Goal: Navigation & Orientation: Find specific page/section

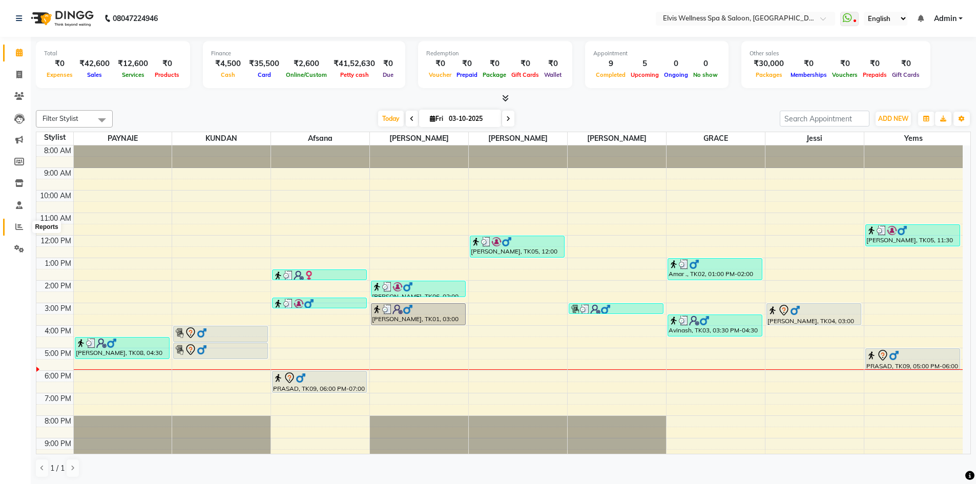
click at [24, 227] on span at bounding box center [19, 227] width 18 height 12
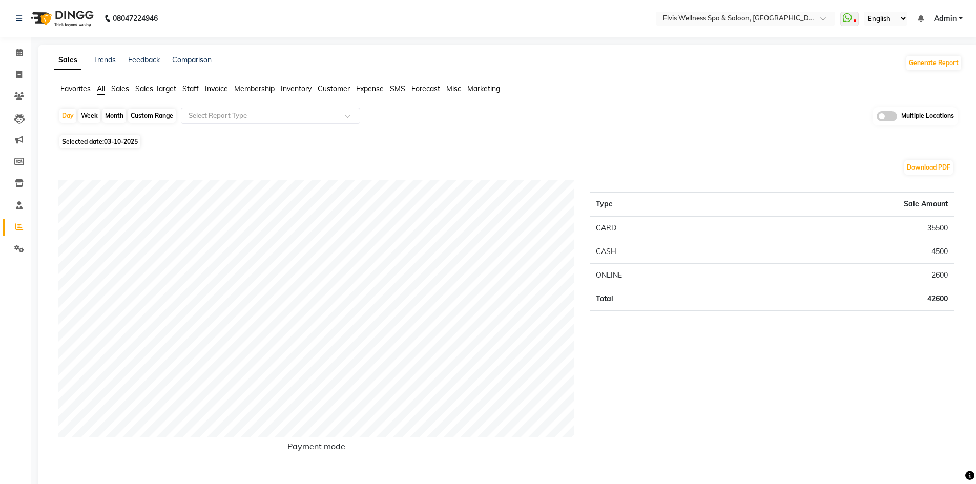
click at [119, 120] on div "Month" at bounding box center [114, 116] width 24 height 14
select select "10"
select select "2025"
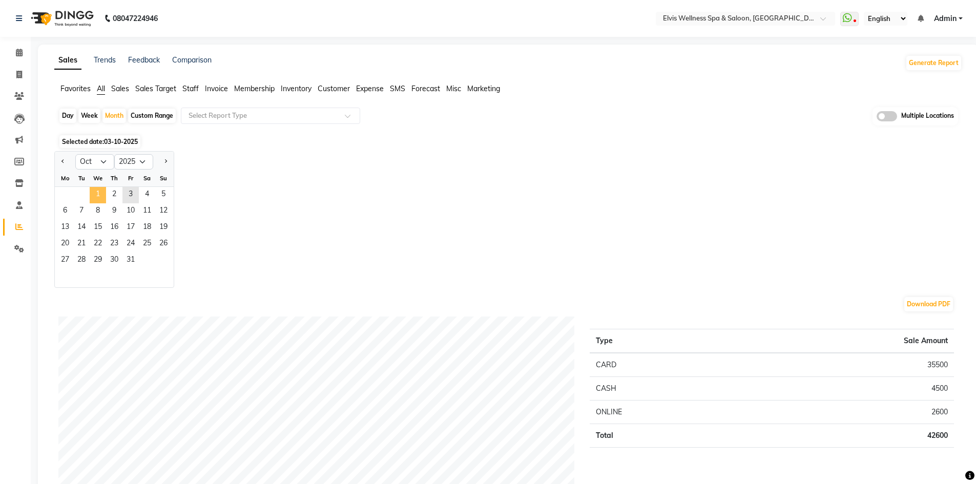
click at [102, 198] on span "1" at bounding box center [98, 195] width 16 height 16
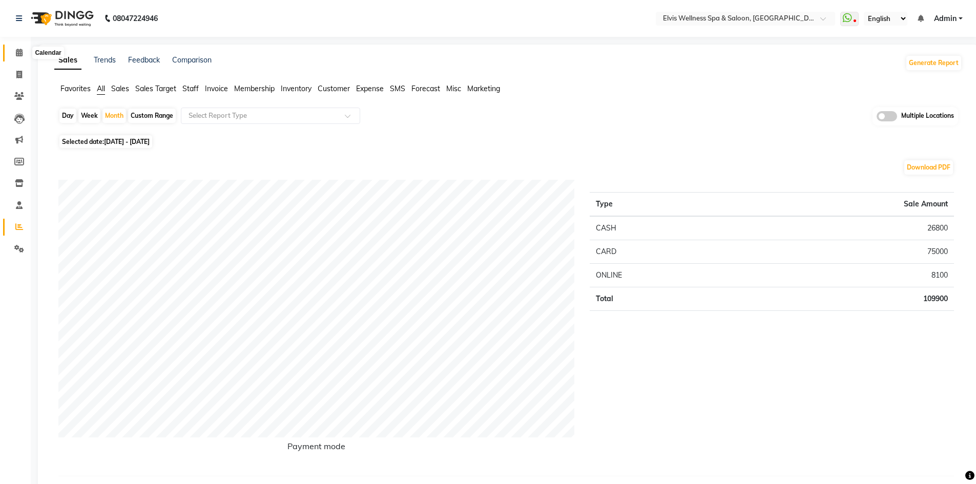
click at [21, 52] on icon at bounding box center [19, 53] width 7 height 8
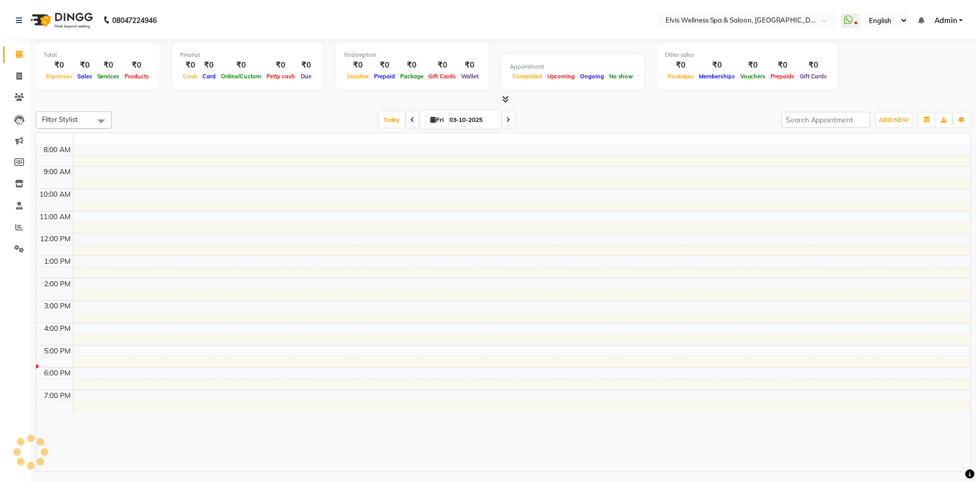
scroll to position [10, 0]
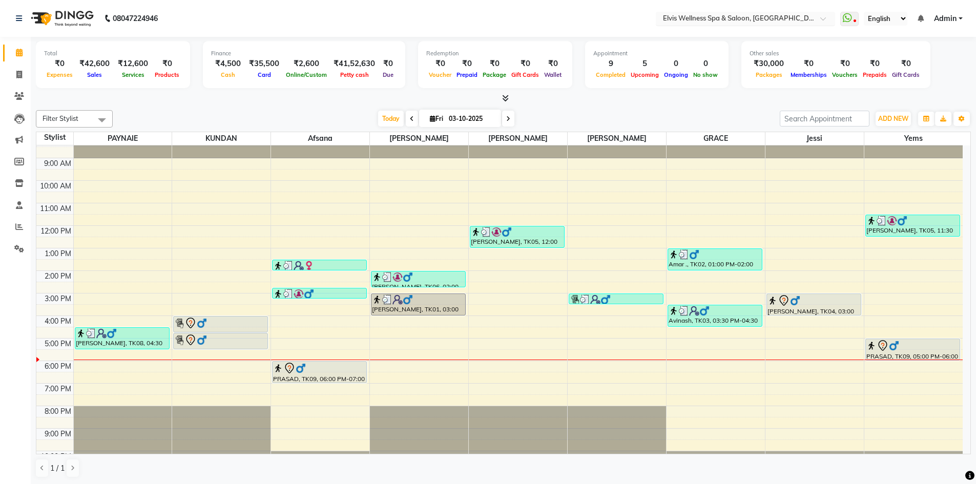
click at [762, 19] on input "text" at bounding box center [735, 19] width 149 height 10
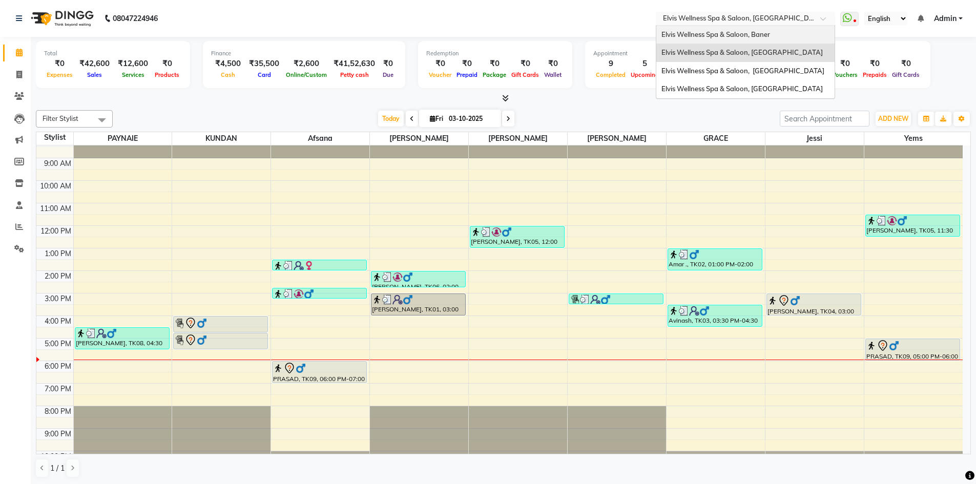
click at [758, 36] on span "Elvis Wellness Spa & Saloon, Baner" at bounding box center [715, 34] width 109 height 8
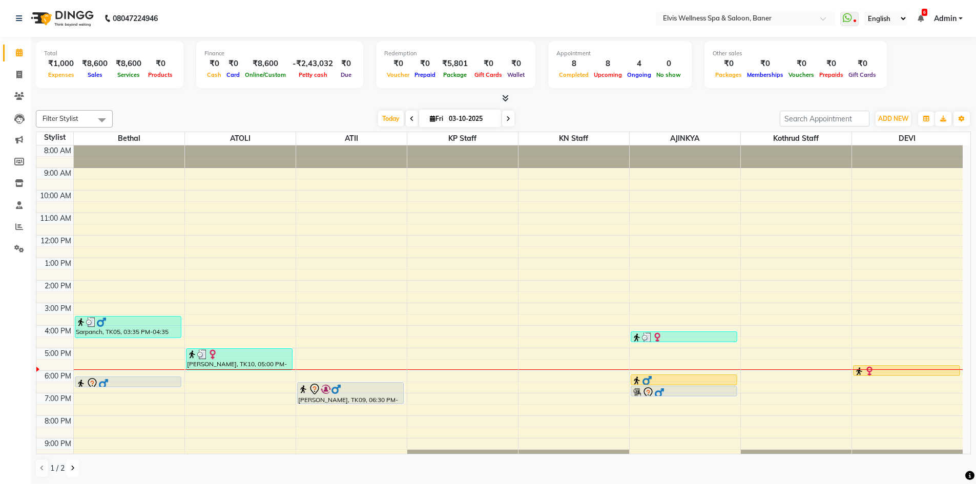
click at [77, 470] on button at bounding box center [73, 467] width 12 height 17
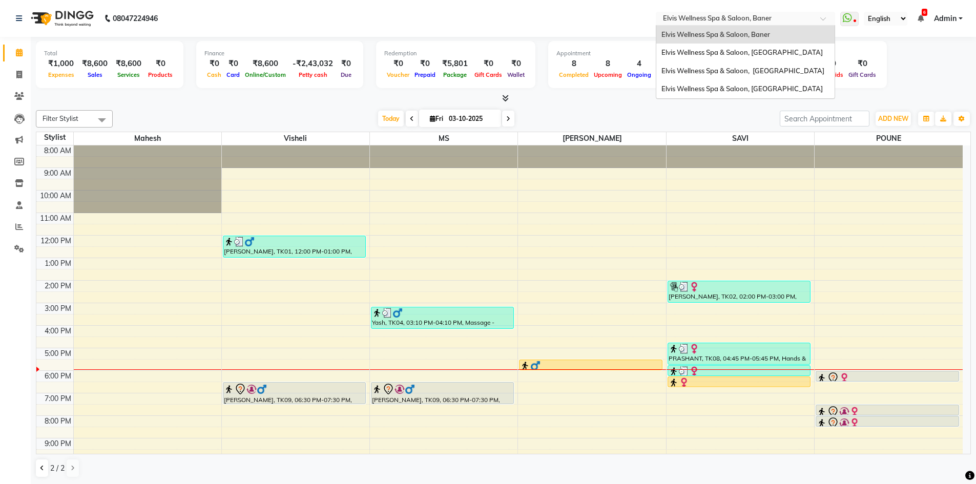
click at [784, 15] on input "text" at bounding box center [735, 19] width 149 height 10
click at [750, 93] on span "Elvis Wellness Spa & Saloon, Lohegaon" at bounding box center [741, 89] width 161 height 8
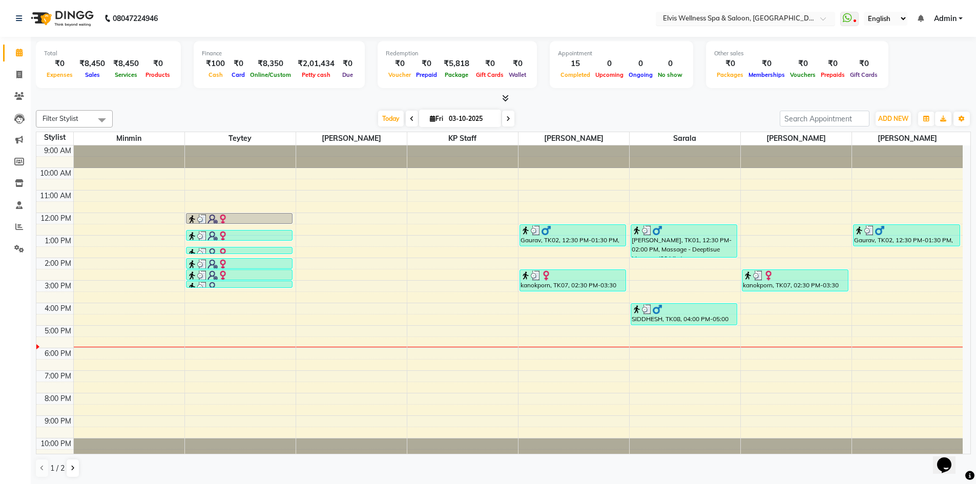
click at [816, 24] on div at bounding box center [745, 19] width 179 height 10
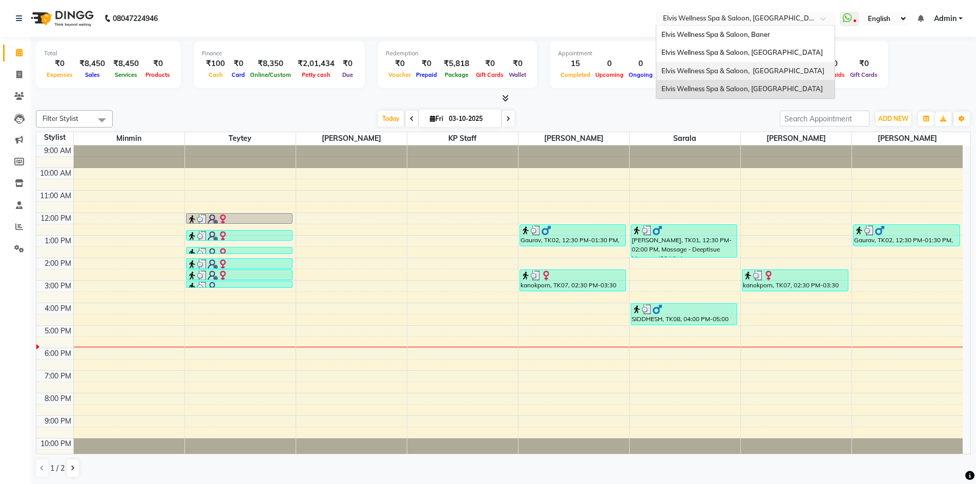
click at [784, 70] on span "Elvis Wellness Spa & Saloon, [GEOGRAPHIC_DATA]" at bounding box center [742, 71] width 163 height 8
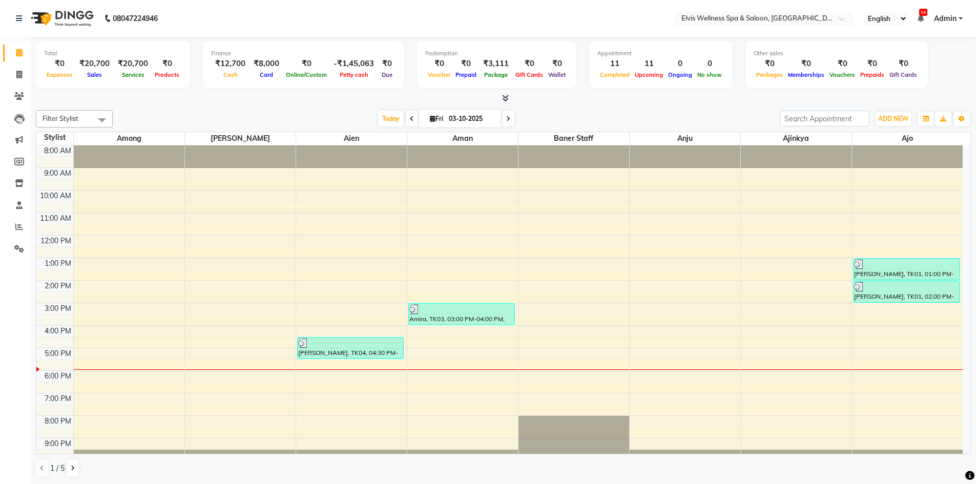
scroll to position [7, 0]
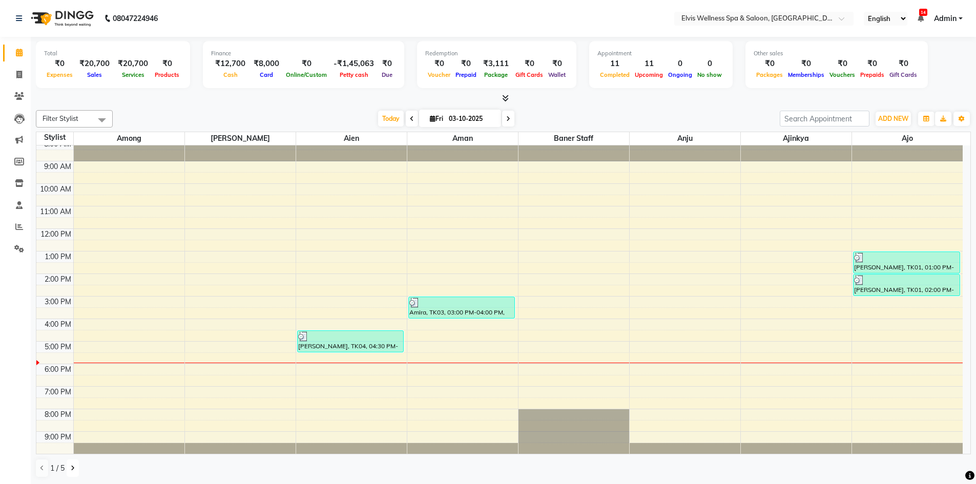
click at [78, 471] on button at bounding box center [73, 467] width 12 height 17
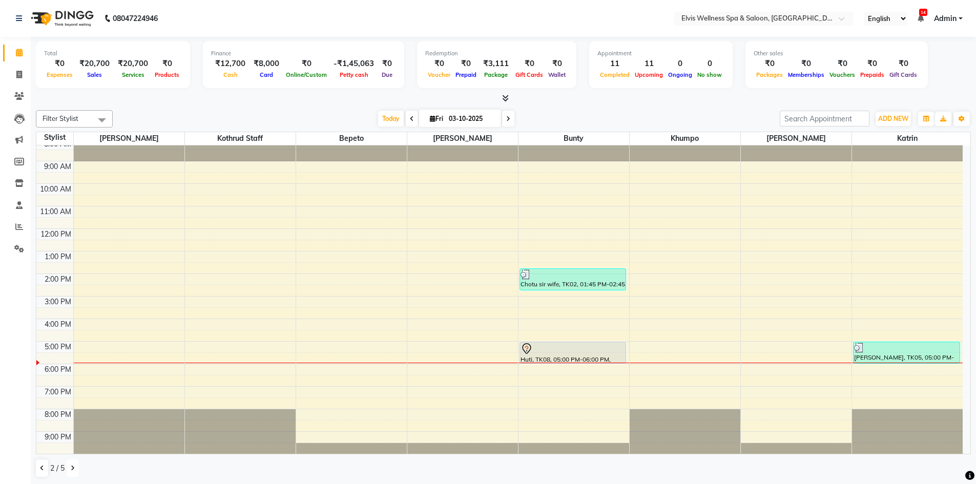
click at [74, 471] on icon at bounding box center [73, 468] width 4 height 6
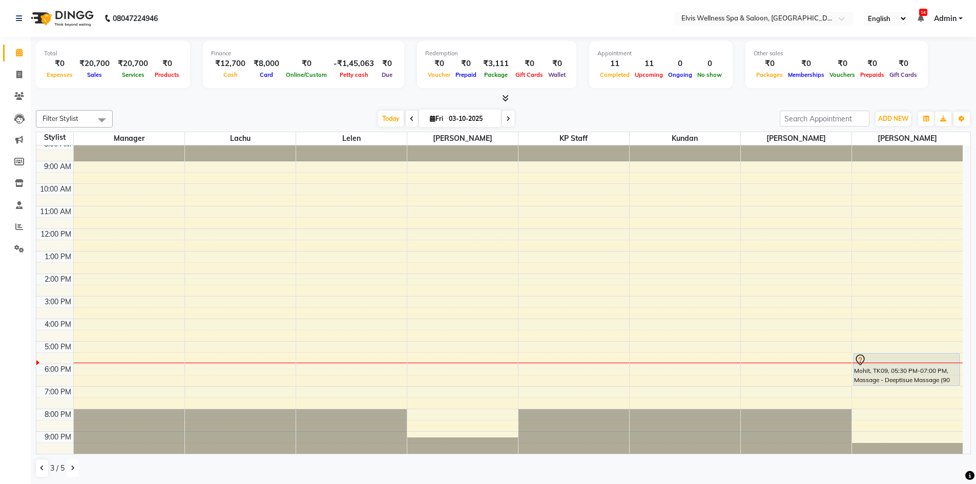
click at [74, 471] on icon at bounding box center [73, 468] width 4 height 6
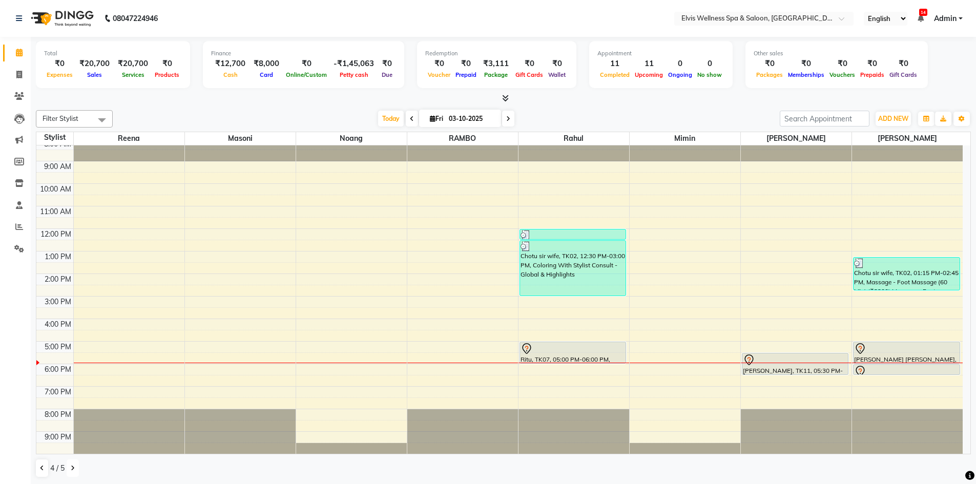
click at [74, 471] on icon at bounding box center [73, 468] width 4 height 6
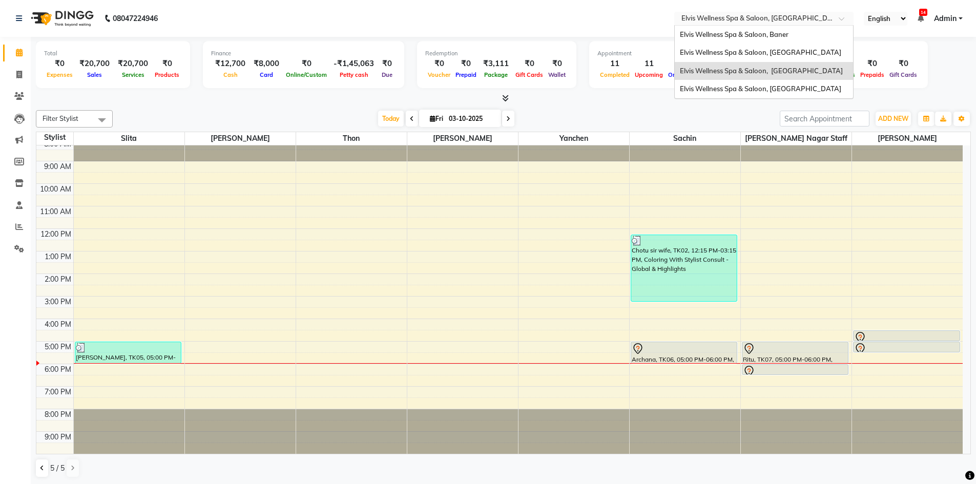
click at [809, 19] on input "text" at bounding box center [753, 19] width 149 height 10
click at [766, 51] on span "Elvis Wellness Spa & Saloon, [GEOGRAPHIC_DATA]" at bounding box center [760, 52] width 161 height 8
